Goal: Check status: Check status

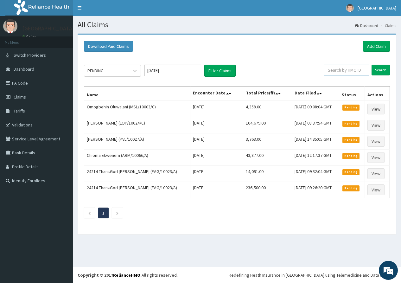
click at [361, 72] on input "text" at bounding box center [346, 70] width 46 height 11
paste input "BIG/10035/A"
click at [380, 70] on input "Search" at bounding box center [380, 70] width 18 height 11
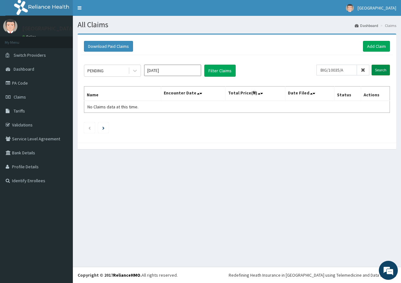
click at [377, 72] on input "Search" at bounding box center [380, 70] width 18 height 11
click at [378, 68] on input "Search" at bounding box center [380, 70] width 18 height 11
drag, startPoint x: 352, startPoint y: 72, endPoint x: 298, endPoint y: 71, distance: 54.4
click at [300, 72] on div "PENDING [DATE] Filter Claims BIG/10035/A Search" at bounding box center [237, 71] width 306 height 12
paste input "MSL/10003/B"
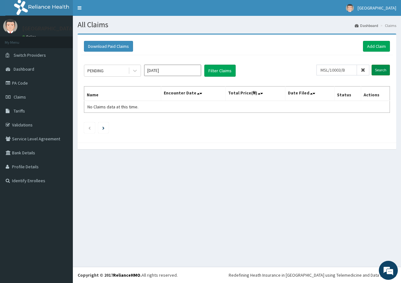
click at [383, 68] on input "Search" at bounding box center [380, 70] width 18 height 11
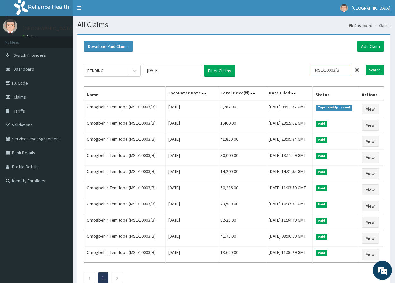
drag, startPoint x: 345, startPoint y: 68, endPoint x: 289, endPoint y: 69, distance: 56.3
click at [292, 69] on div "PENDING [DATE] Filter Claims MSL/10003/B Search" at bounding box center [234, 71] width 300 height 12
paste input "C"
click at [373, 72] on input "Search" at bounding box center [375, 70] width 18 height 11
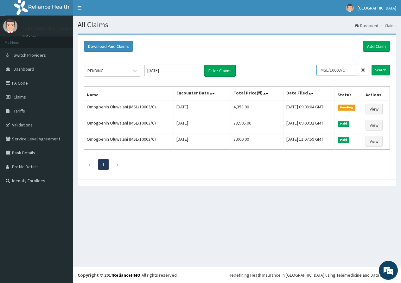
drag, startPoint x: 349, startPoint y: 70, endPoint x: 285, endPoint y: 68, distance: 64.0
click at [285, 68] on div "PENDING [DATE] Filter Claims MSL/10003/C Search" at bounding box center [237, 71] width 306 height 12
paste input "AGO/10176/D"
click at [377, 70] on input "Search" at bounding box center [380, 70] width 18 height 11
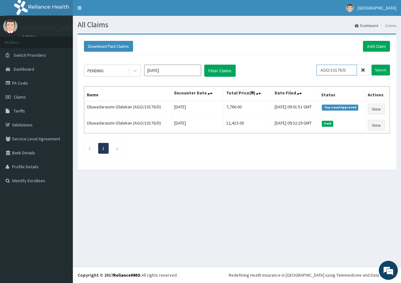
drag, startPoint x: 351, startPoint y: 70, endPoint x: 275, endPoint y: 70, distance: 76.3
click at [275, 70] on div "PENDING [DATE] Filter Claims AGO/10176/D Search" at bounding box center [237, 71] width 306 height 12
paste input "E"
click at [374, 72] on input "Search" at bounding box center [380, 70] width 18 height 11
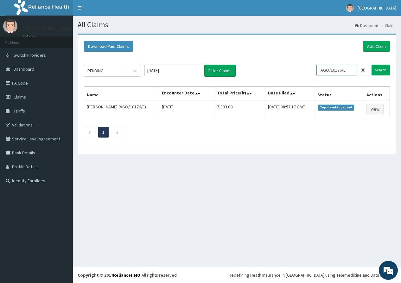
drag, startPoint x: 352, startPoint y: 70, endPoint x: 288, endPoint y: 70, distance: 63.3
click at [288, 70] on div "PENDING [DATE] Filter Claims AGO/10176/E Search" at bounding box center [237, 71] width 306 height 12
paste input "SBG/11142/A"
click at [378, 70] on input "Search" at bounding box center [380, 70] width 18 height 11
drag, startPoint x: 350, startPoint y: 70, endPoint x: 282, endPoint y: 69, distance: 68.3
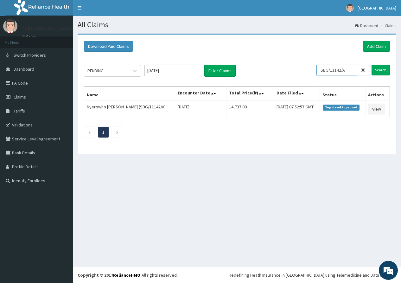
click at [282, 69] on div "PENDING [DATE] Filter Claims SBG/11142/A Search" at bounding box center [237, 71] width 306 height 12
paste input "BIG/10035"
click at [378, 71] on input "Search" at bounding box center [380, 70] width 18 height 11
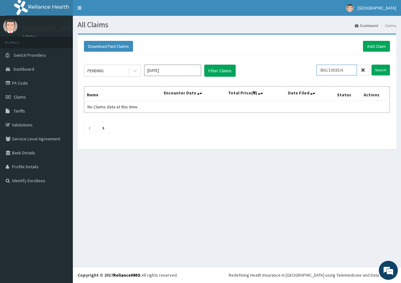
drag, startPoint x: 350, startPoint y: 72, endPoint x: 292, endPoint y: 66, distance: 58.5
click at [292, 66] on div "PENDING [DATE] Filter Claims BIG/10035/A Search" at bounding box center [237, 71] width 306 height 12
paste input "PED/10074/D"
click at [371, 70] on input "Search" at bounding box center [380, 70] width 18 height 11
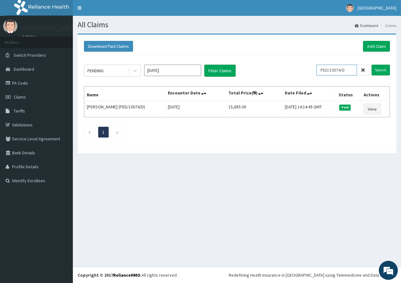
drag, startPoint x: 349, startPoint y: 69, endPoint x: 289, endPoint y: 65, distance: 60.6
click at [289, 65] on div "PENDING [DATE] Filter Claims PED/10074/D Search" at bounding box center [237, 71] width 306 height 12
paste input "ANI/10008/A"
click at [378, 70] on input "Search" at bounding box center [380, 70] width 18 height 11
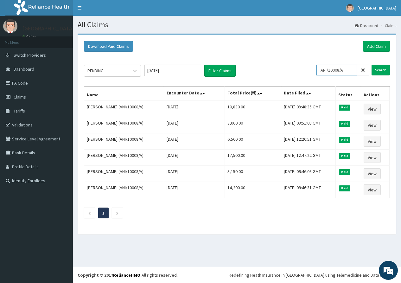
drag, startPoint x: 355, startPoint y: 72, endPoint x: 300, endPoint y: 67, distance: 55.3
click at [302, 67] on div "PENDING [DATE] Filter Claims ANI/10008/A Search" at bounding box center [237, 71] width 306 height 12
paste input "BHT/10219"
click at [383, 67] on input "Search" at bounding box center [380, 70] width 18 height 11
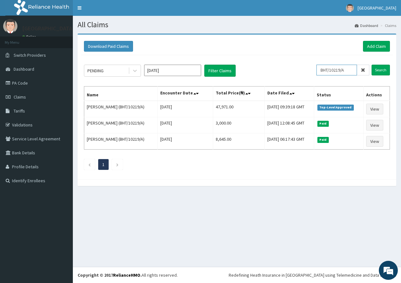
drag, startPoint x: 351, startPoint y: 71, endPoint x: 302, endPoint y: 69, distance: 48.4
click at [302, 69] on div "PENDING [DATE] Filter Claims BHT/10219/A Search" at bounding box center [237, 71] width 306 height 12
paste input "LOP/10024/C"
click at [381, 71] on input "Search" at bounding box center [380, 70] width 18 height 11
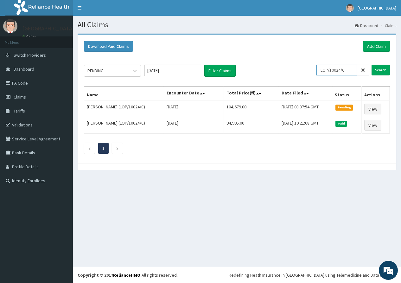
drag, startPoint x: 350, startPoint y: 72, endPoint x: 296, endPoint y: 72, distance: 53.8
click at [297, 72] on div "PENDING [DATE] Filter Claims LOP/10024/C Search" at bounding box center [237, 71] width 306 height 12
paste input "EAG/10023/A"
type input "EAG/10023/A"
click at [377, 72] on input "Search" at bounding box center [380, 70] width 18 height 11
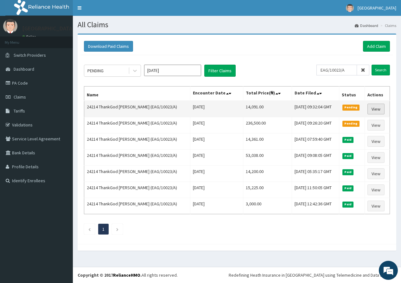
click at [375, 108] on link "View" at bounding box center [375, 108] width 17 height 11
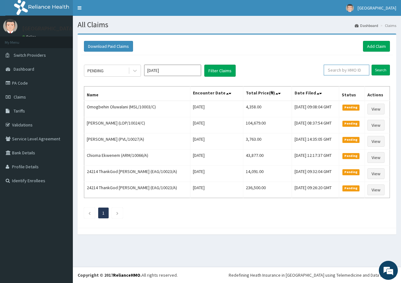
click at [357, 69] on input "text" at bounding box center [346, 70] width 46 height 11
paste input "CLG/10043/D"
type input "CLG/10043/D"
click at [375, 69] on input "Search" at bounding box center [380, 70] width 18 height 11
